Goal: Task Accomplishment & Management: Complete application form

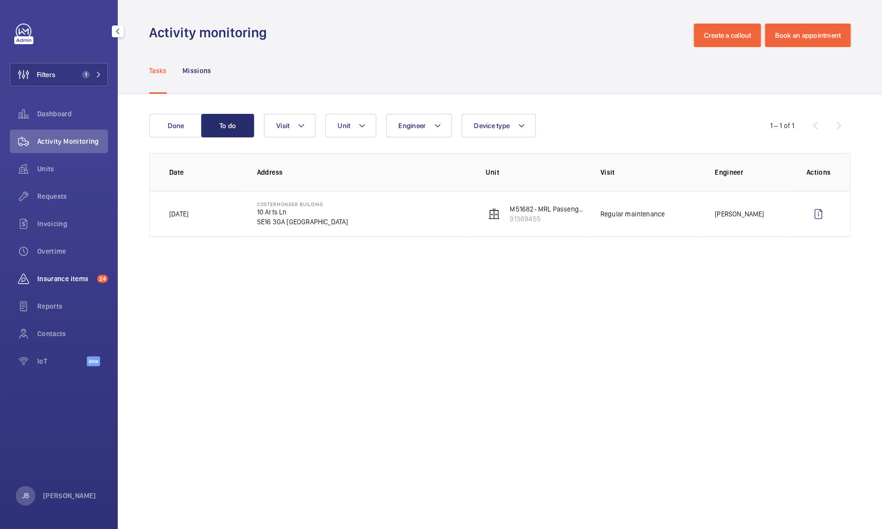
click at [64, 217] on span "Insurance items" at bounding box center [65, 279] width 56 height 10
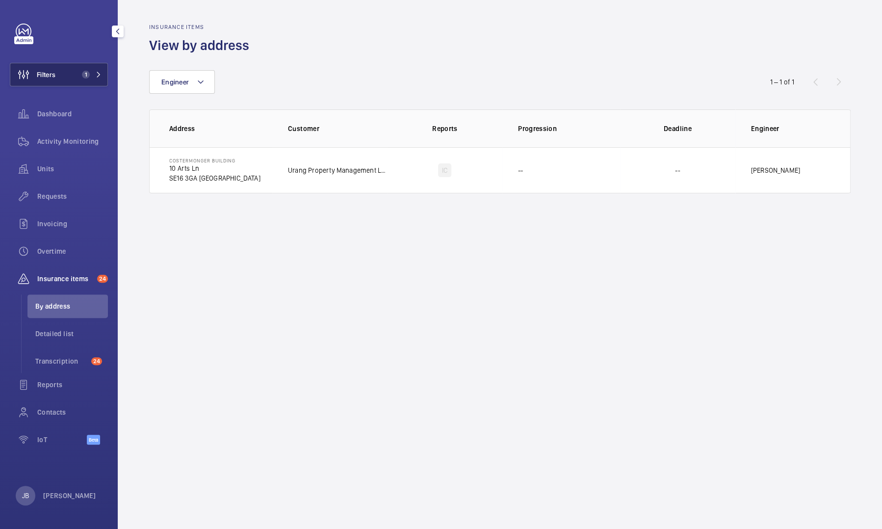
click at [74, 74] on button "Filters 1" at bounding box center [59, 75] width 98 height 24
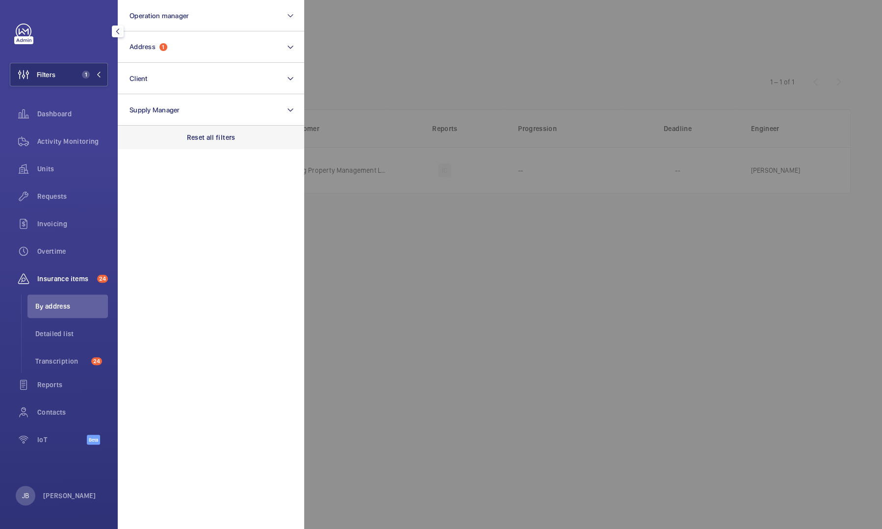
click at [203, 144] on div "Reset all filters" at bounding box center [211, 138] width 186 height 24
click at [398, 64] on div at bounding box center [745, 264] width 882 height 529
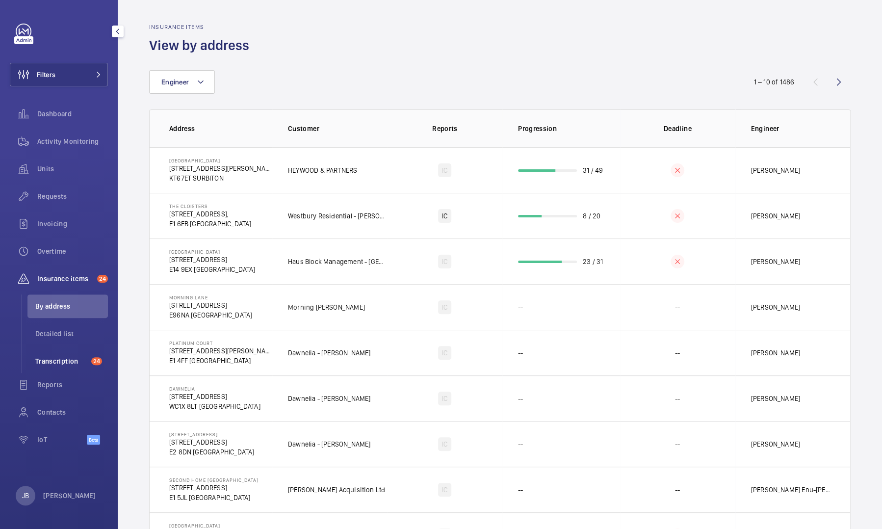
click at [56, 217] on span "Transcription" at bounding box center [61, 361] width 52 height 10
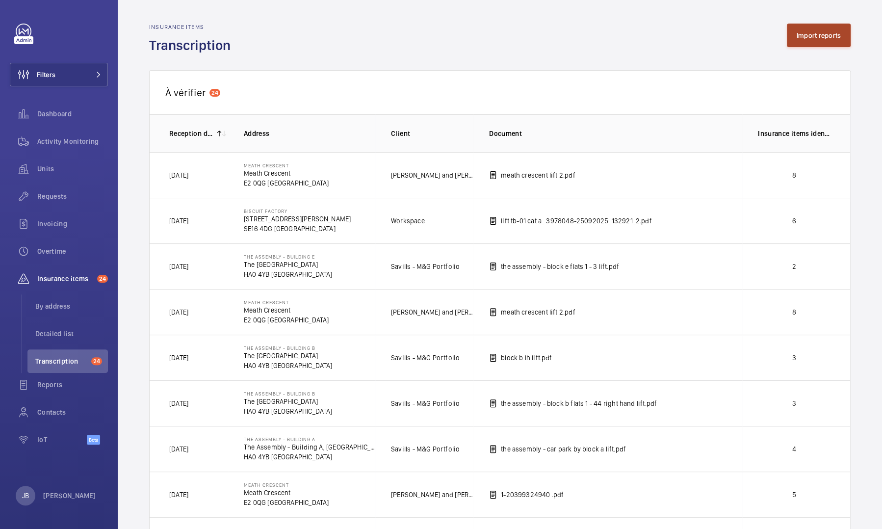
click at [467, 34] on button "Import reports" at bounding box center [819, 36] width 64 height 24
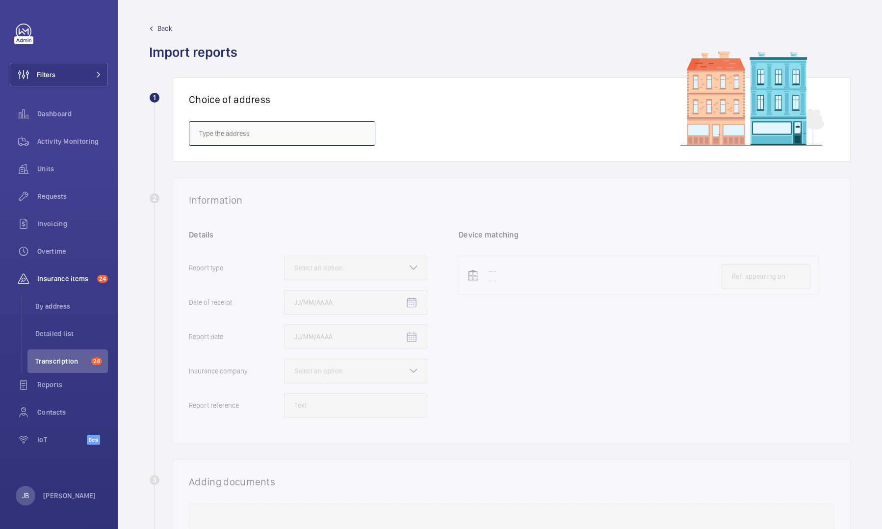
click at [233, 142] on input "text" at bounding box center [282, 133] width 186 height 25
click at [257, 137] on input "text" at bounding box center [282, 133] width 186 height 25
paste input "W1F 8HS"
drag, startPoint x: 224, startPoint y: 140, endPoint x: 192, endPoint y: 129, distance: 33.0
click at [192, 129] on input "W1F 8H" at bounding box center [282, 133] width 186 height 25
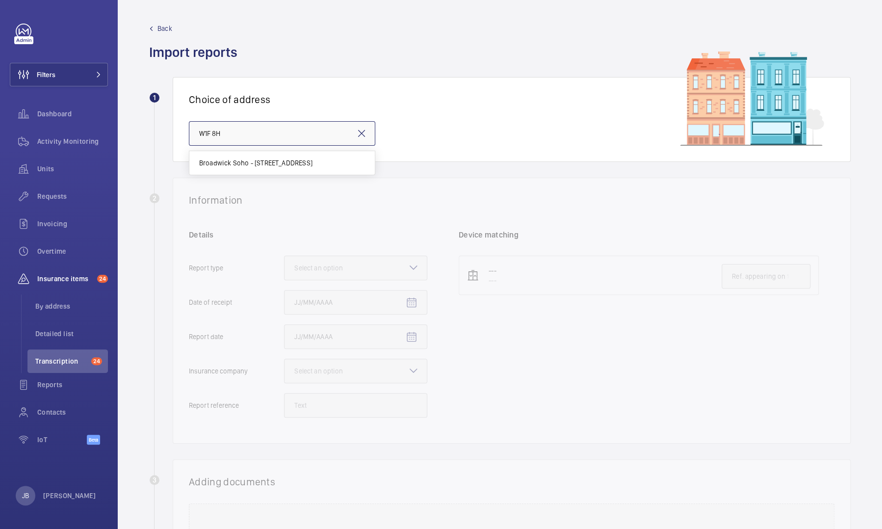
paste input "[GEOGRAPHIC_DATA]"
click at [280, 164] on span "Broadwick Soho - [STREET_ADDRESS]" at bounding box center [255, 163] width 113 height 10
type input "Broadwick Soho - [STREET_ADDRESS]"
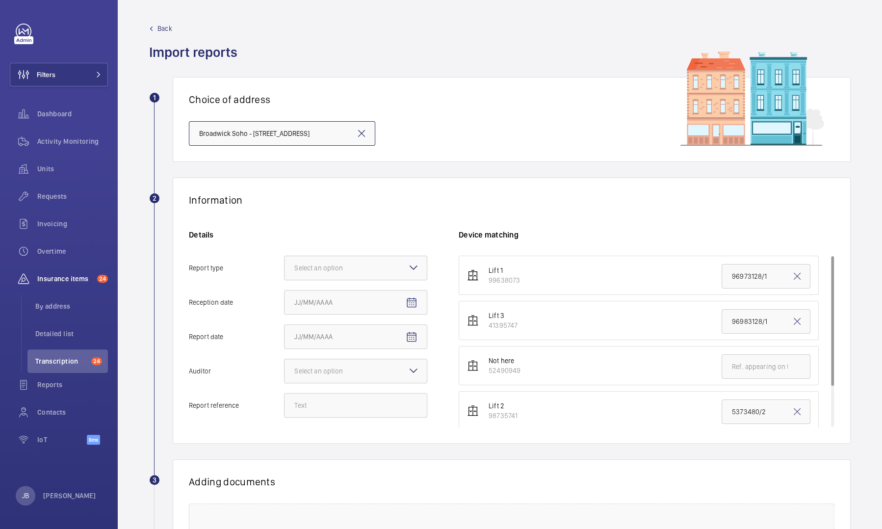
scroll to position [0, 12]
click at [379, 217] on div at bounding box center [355, 268] width 142 height 24
click at [284, 217] on input "Report type Select an option Insurance company Consultant" at bounding box center [284, 268] width 0 height 24
click at [362, 217] on div "Insurance company" at bounding box center [355, 298] width 142 height 24
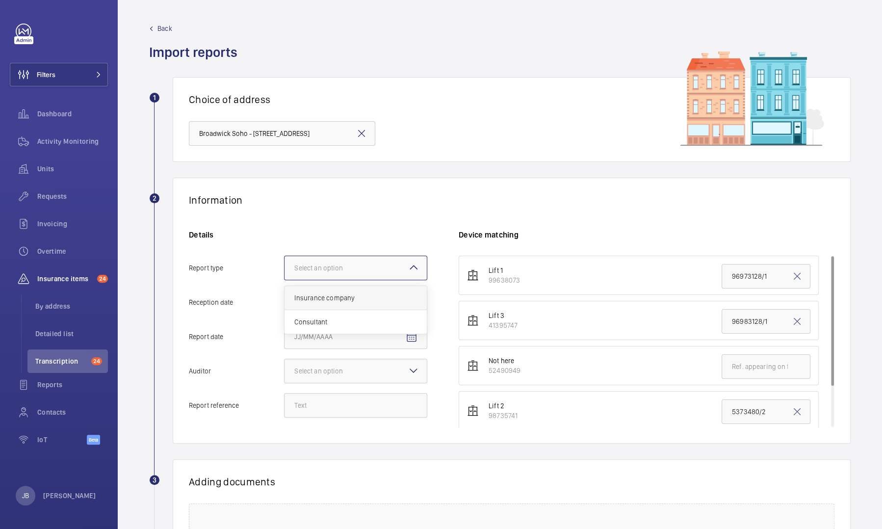
click at [284, 217] on input "Report type Select an option Insurance company Consultant" at bounding box center [284, 268] width 0 height 24
click at [406, 217] on mat-icon "Open calendar" at bounding box center [412, 303] width 12 height 12
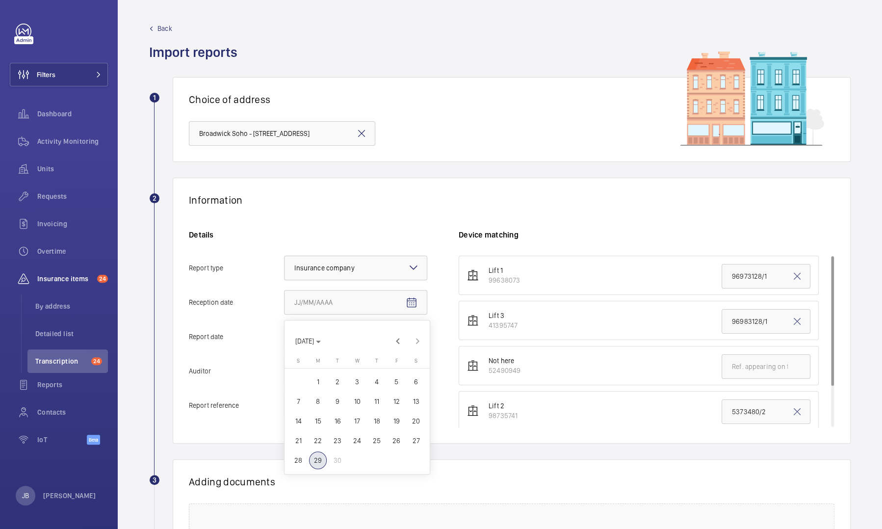
click at [317, 217] on span "29" at bounding box center [318, 460] width 18 height 18
type input "[DATE]"
click at [406, 217] on mat-icon "Open calendar" at bounding box center [412, 337] width 12 height 12
click at [316, 217] on span "29" at bounding box center [318, 495] width 18 height 18
type input "[DATE]"
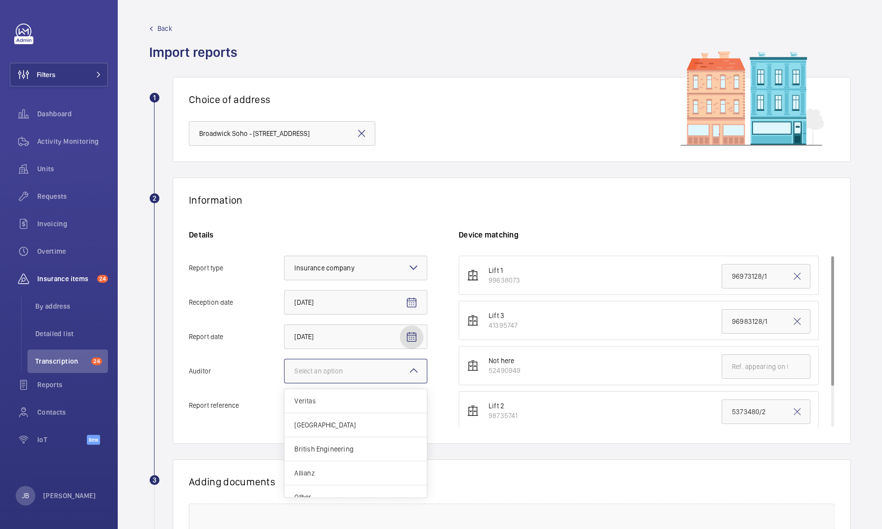
click at [354, 217] on div "Select an option" at bounding box center [330, 371] width 73 height 10
click at [284, 217] on input "Auditor Select an option Veritas Zurich British Engineering Allianz Other" at bounding box center [284, 371] width 0 height 24
click at [335, 217] on span "Allianz" at bounding box center [355, 473] width 123 height 10
click at [284, 217] on input "Auditor Select an option Veritas Zurich British Engineering Allianz Other" at bounding box center [284, 371] width 0 height 24
click at [363, 217] on input "Report reference" at bounding box center [355, 405] width 143 height 25
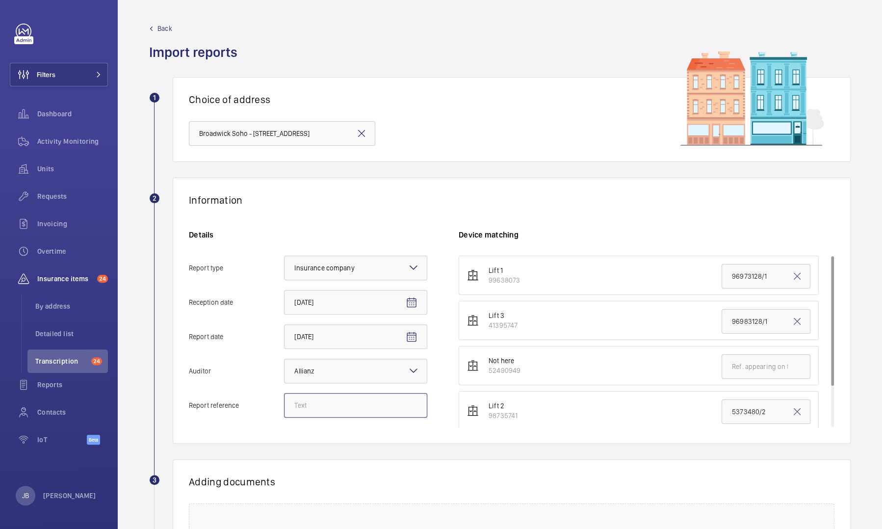
paste input "NV29448458"
type input "NV29448458"
drag, startPoint x: 757, startPoint y: 322, endPoint x: 667, endPoint y: 321, distance: 90.2
click at [467, 217] on li "Lift 3 41395747 96983128/1" at bounding box center [639, 320] width 360 height 39
paste input "NV29448458"
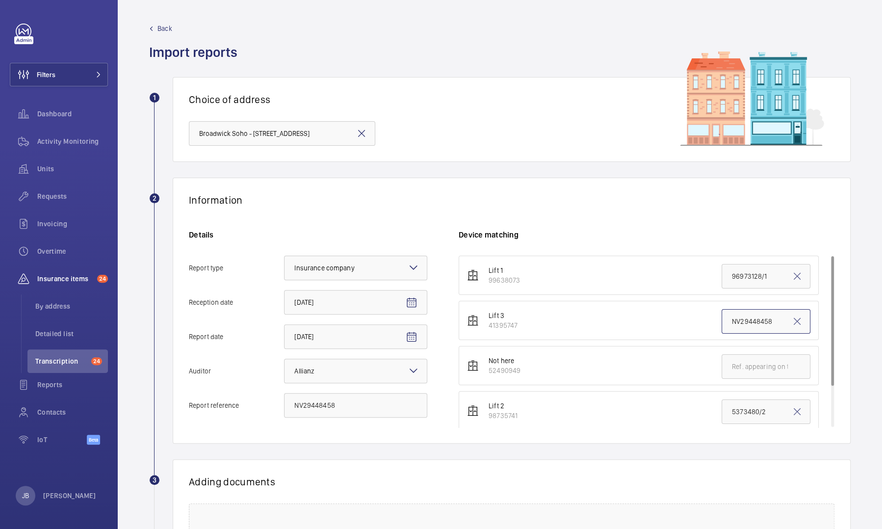
scroll to position [141, 0]
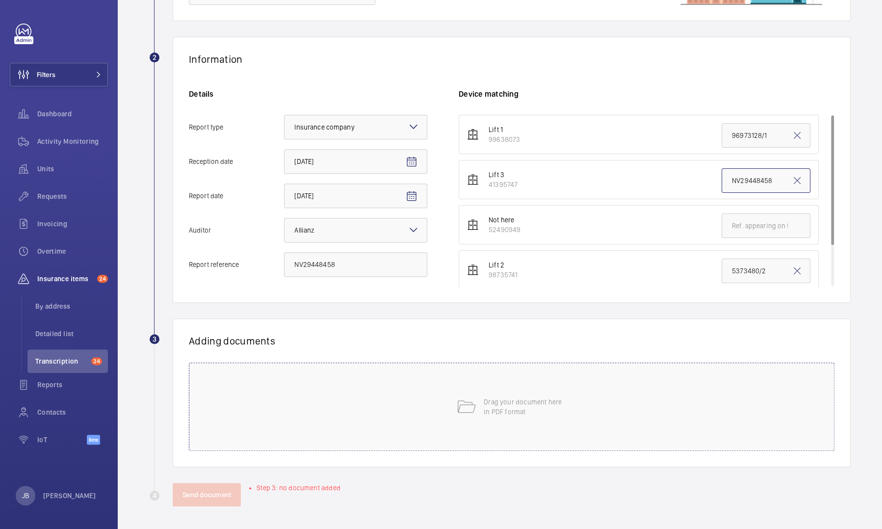
type input "NV29448458"
click at [467, 217] on div "Drag your document here in PDF format" at bounding box center [511, 406] width 645 height 88
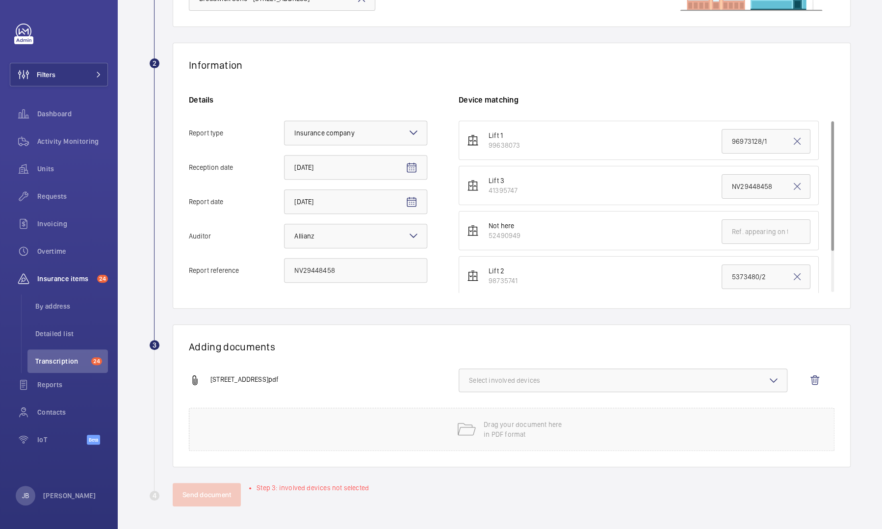
click at [467, 217] on span "Select involved devices" at bounding box center [623, 380] width 308 height 10
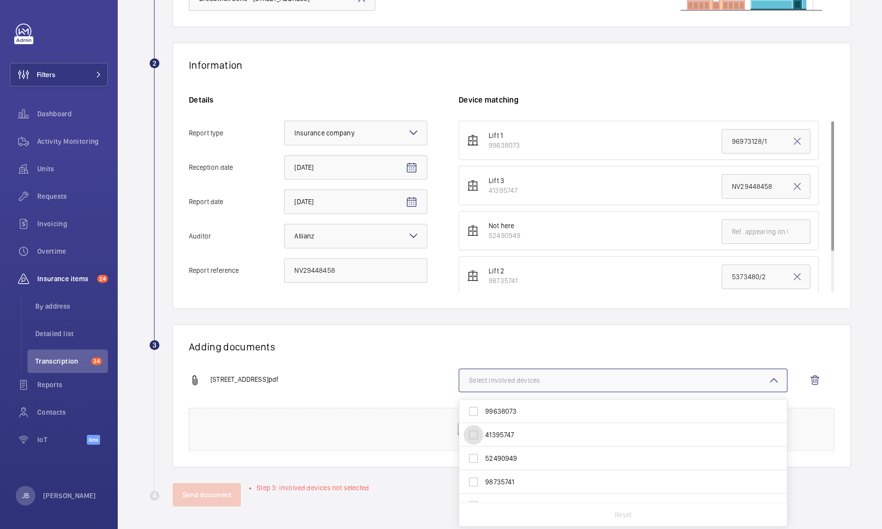
click at [467, 217] on input "41395747" at bounding box center [473, 435] width 20 height 20
checkbox input "true"
click at [208, 217] on button "Send document" at bounding box center [207, 495] width 68 height 24
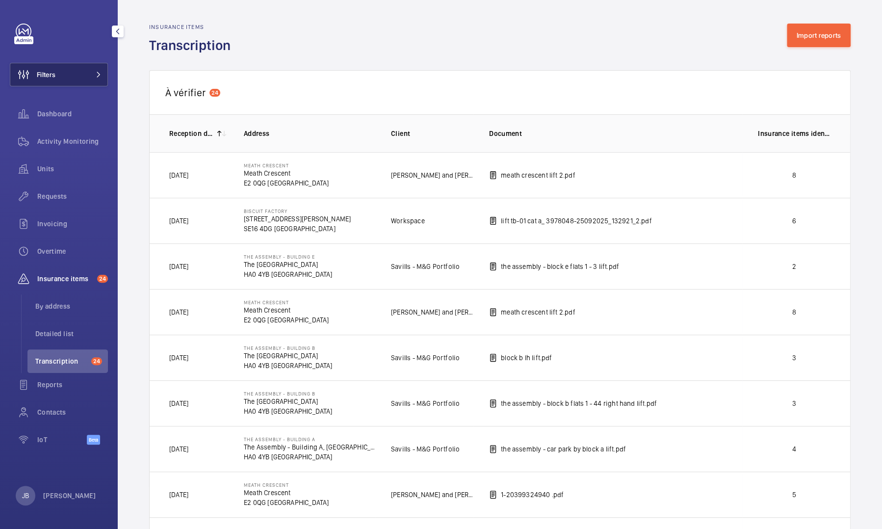
click at [65, 73] on button "Filters" at bounding box center [59, 75] width 98 height 24
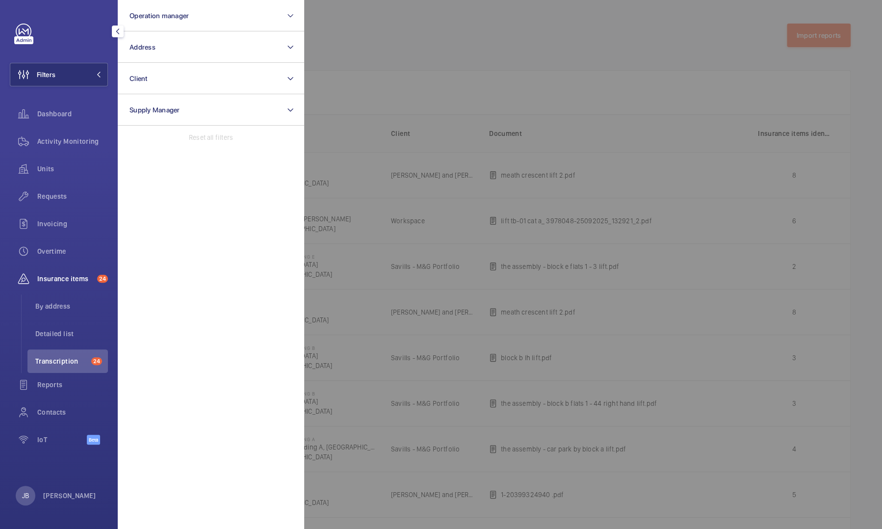
click at [396, 43] on div at bounding box center [745, 264] width 882 height 529
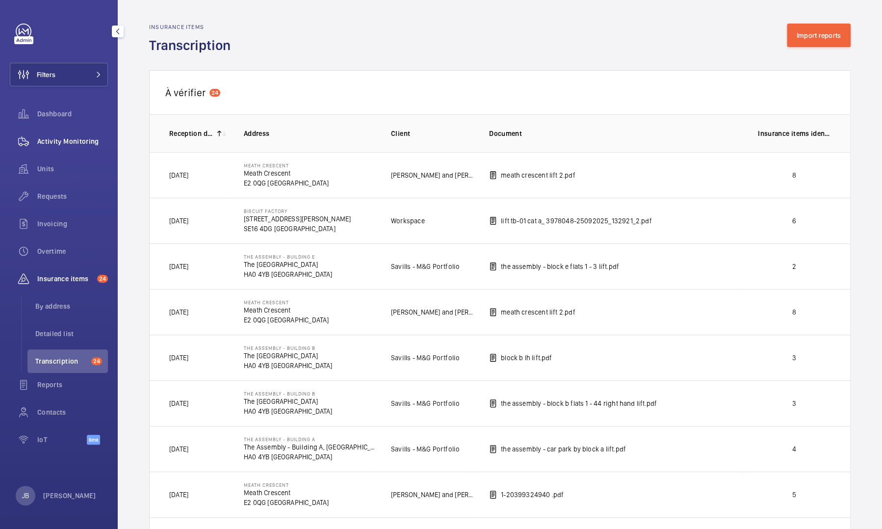
click at [41, 143] on span "Activity Monitoring" at bounding box center [72, 141] width 71 height 10
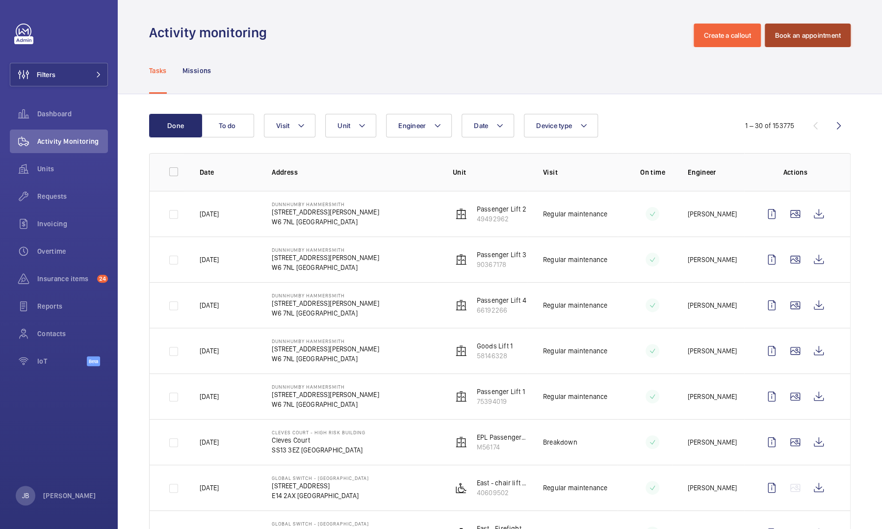
click at [467, 39] on button "Book an appointment" at bounding box center [808, 36] width 86 height 24
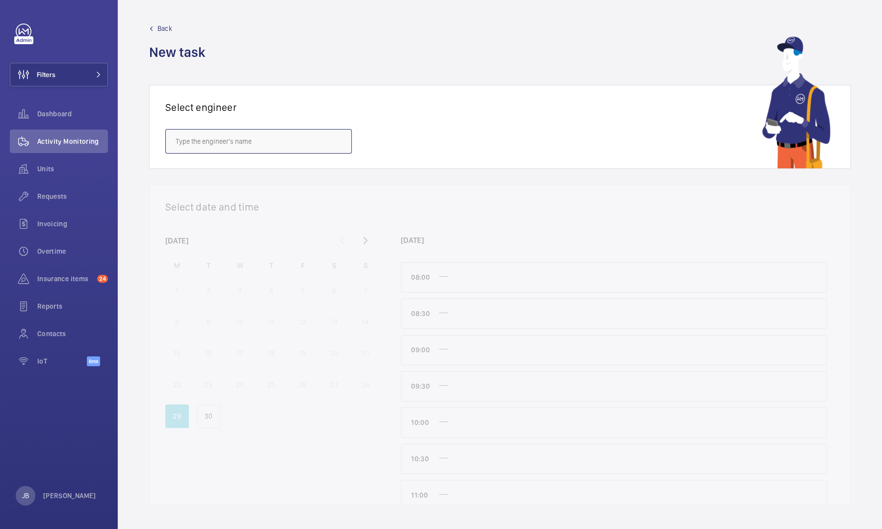
click at [279, 132] on input "text" at bounding box center [258, 141] width 186 height 25
click at [205, 164] on mat-option "[PERSON_NAME]" at bounding box center [258, 171] width 185 height 24
type input "[PERSON_NAME]"
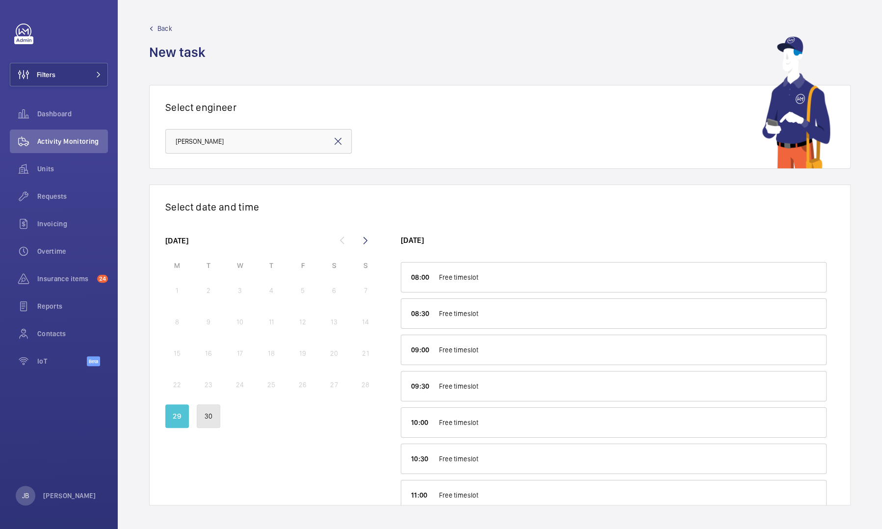
click at [208, 217] on p "30" at bounding box center [209, 416] width 8 height 10
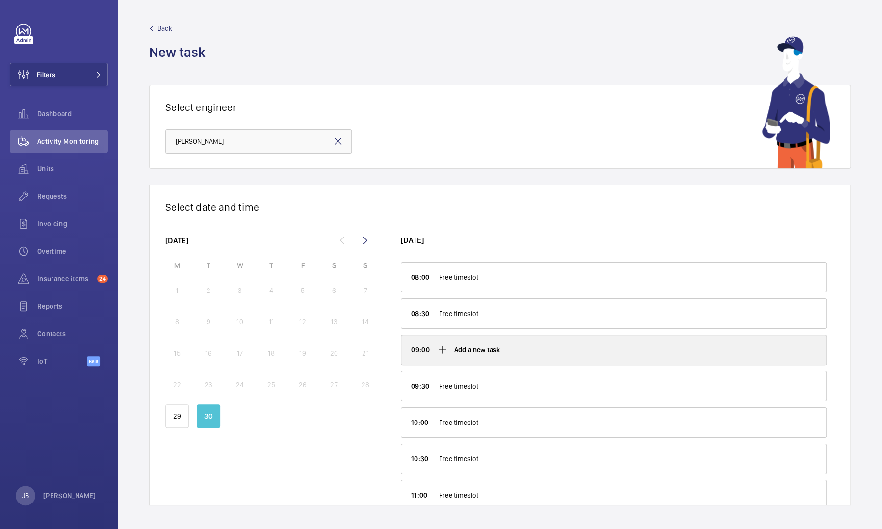
click at [467, 217] on div "Add a new task" at bounding box center [613, 349] width 425 height 29
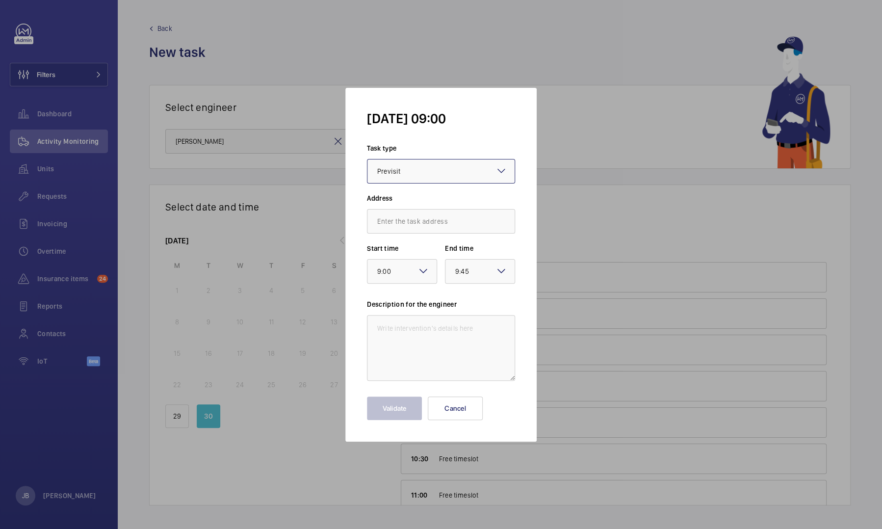
click at [421, 174] on div "× Previsit" at bounding box center [401, 171] width 48 height 12
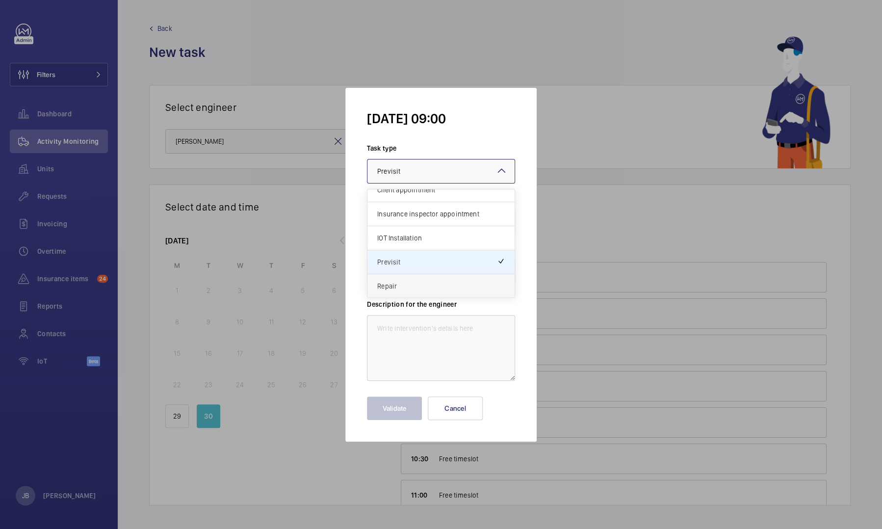
click at [384, 217] on span "Repair" at bounding box center [441, 286] width 128 height 10
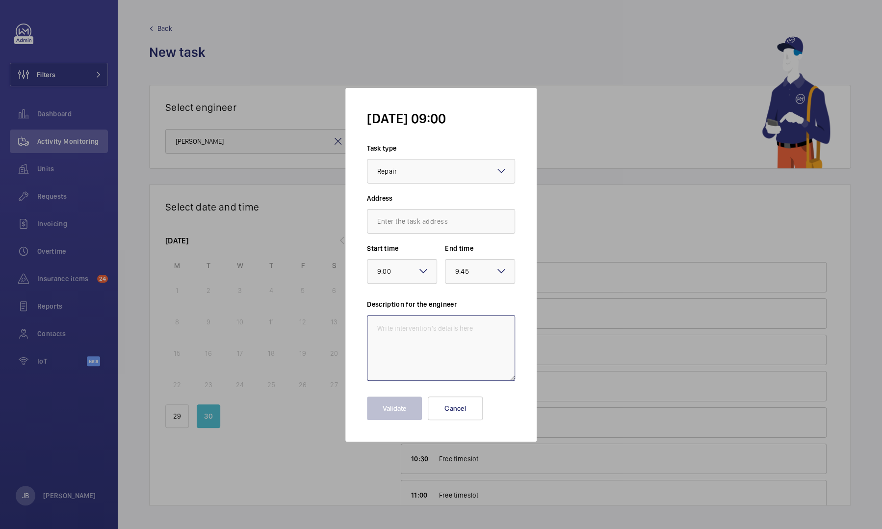
click at [424, 217] on textarea at bounding box center [441, 348] width 148 height 66
click at [419, 217] on input "text" at bounding box center [441, 221] width 148 height 25
click at [414, 217] on span "[STREET_ADDRESS]" at bounding box center [406, 251] width 58 height 10
type input "[STREET_ADDRESS]"
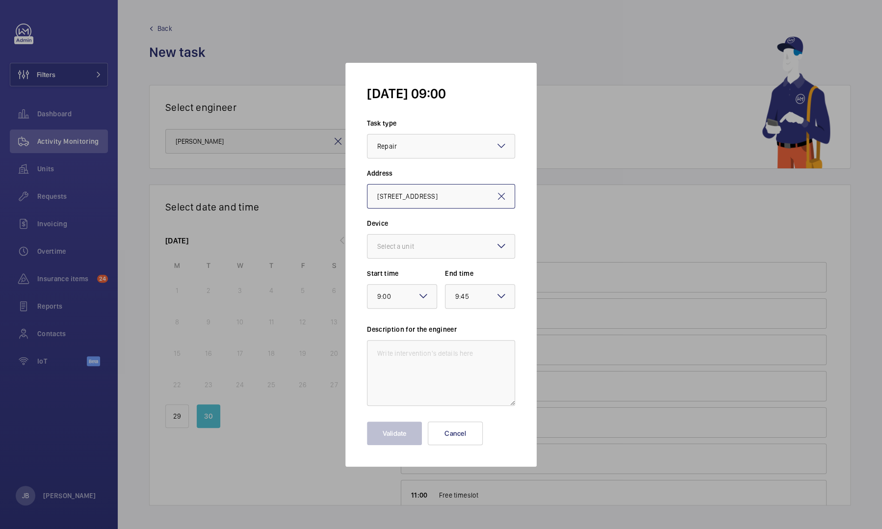
scroll to position [0, 6]
click at [420, 217] on div at bounding box center [440, 246] width 147 height 24
click at [413, 217] on div "41395747 - Lift 3" at bounding box center [440, 324] width 147 height 24
click at [410, 217] on textarea at bounding box center [441, 373] width 148 height 66
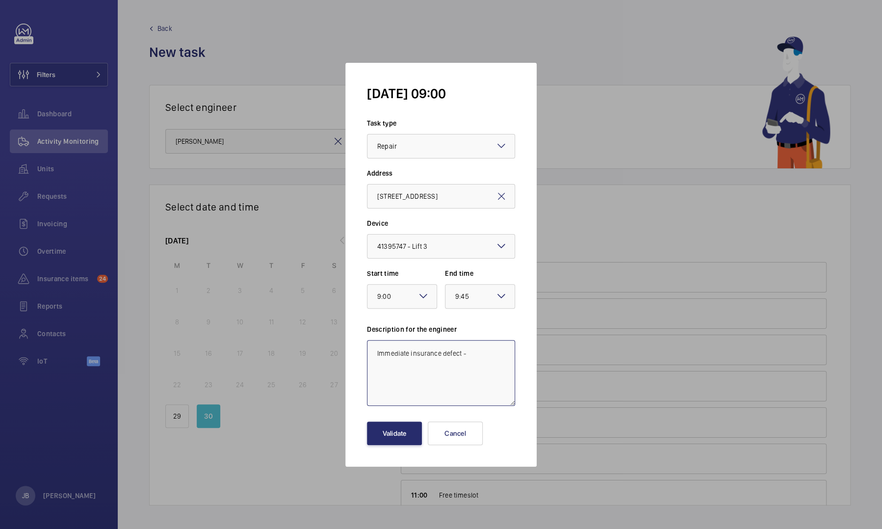
paste textarea "- Upper Left Guiderail Bracket and Liner missing from Counterweight. Rectify Im…"
click at [467, 217] on textarea "Immediate insurance defect - - Upper Left Guiderail Bracket and Liner missing f…" at bounding box center [441, 373] width 148 height 66
click at [449, 217] on textarea "Immediate insurance defect - Upper Left Guiderail Bracket and Liner missing fro…" at bounding box center [441, 373] width 148 height 66
type textarea "Immediate insurance defect - Upper Left Guiderail Bracket and Liner missing fro…"
click at [398, 217] on button "Validate" at bounding box center [394, 433] width 55 height 24
